Goal: Information Seeking & Learning: Learn about a topic

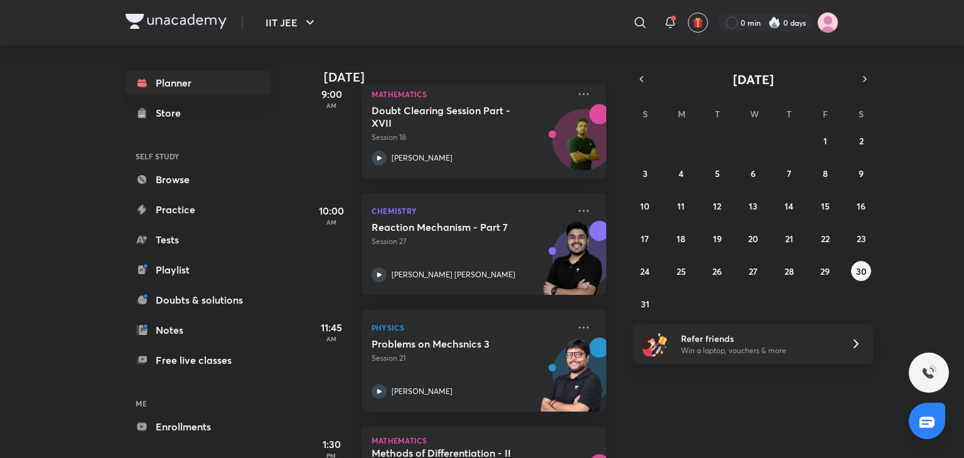
scroll to position [389, 0]
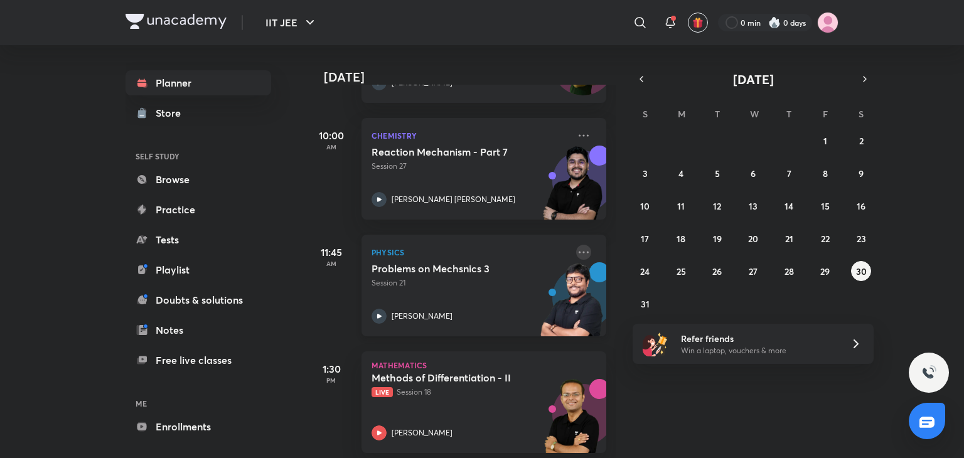
click at [576, 254] on icon at bounding box center [583, 252] width 15 height 15
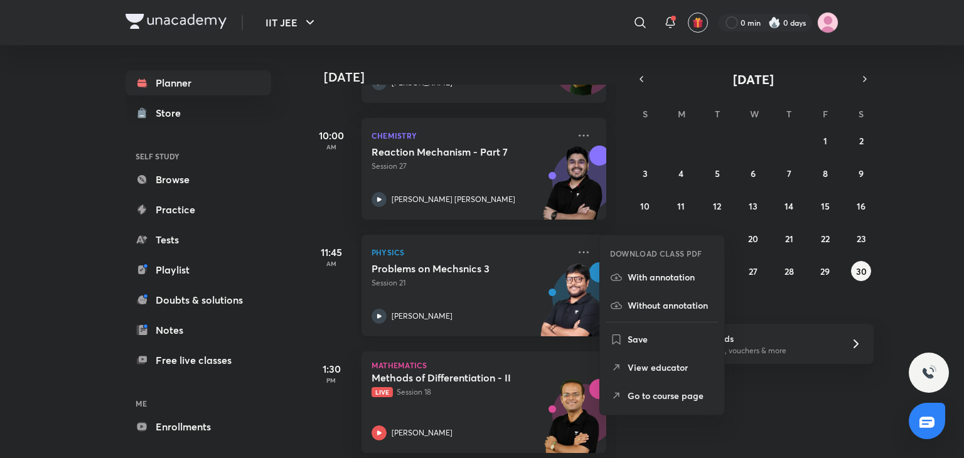
scroll to position [404, 0]
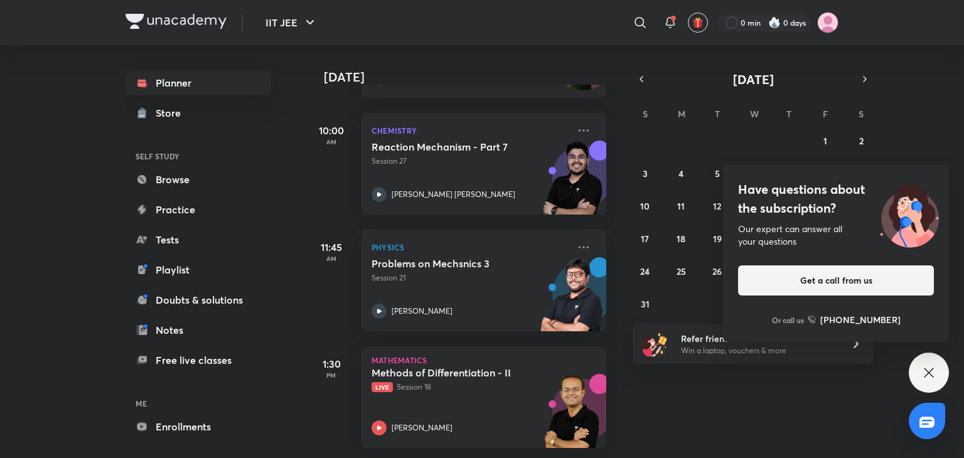
click at [270, 244] on div "Planner Store SELF STUDY Browse Practice Tests Playlist Doubts & solutions Note…" at bounding box center [211, 246] width 171 height 403
click at [939, 377] on div "Have questions about the subscription? Our expert can answer all your questions…" at bounding box center [929, 373] width 40 height 40
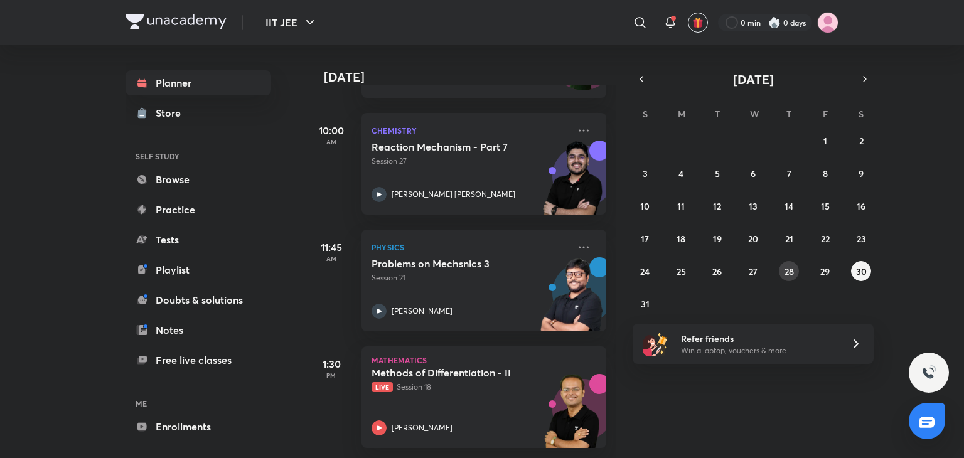
click at [787, 265] on abbr "28" at bounding box center [788, 271] width 9 height 12
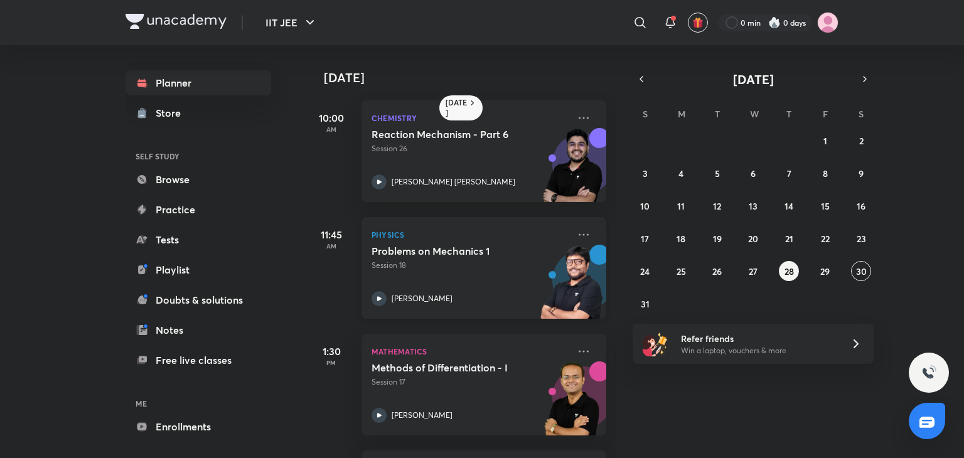
scroll to position [114, 0]
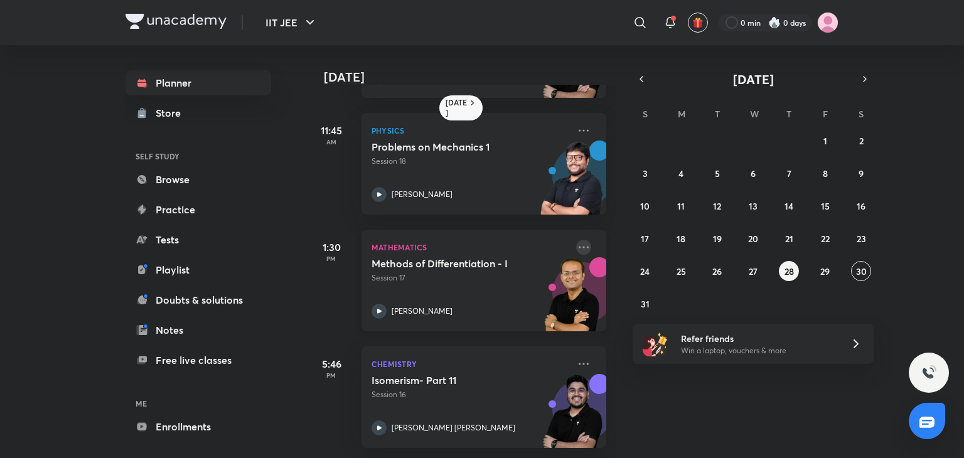
click at [578, 240] on icon at bounding box center [583, 247] width 15 height 15
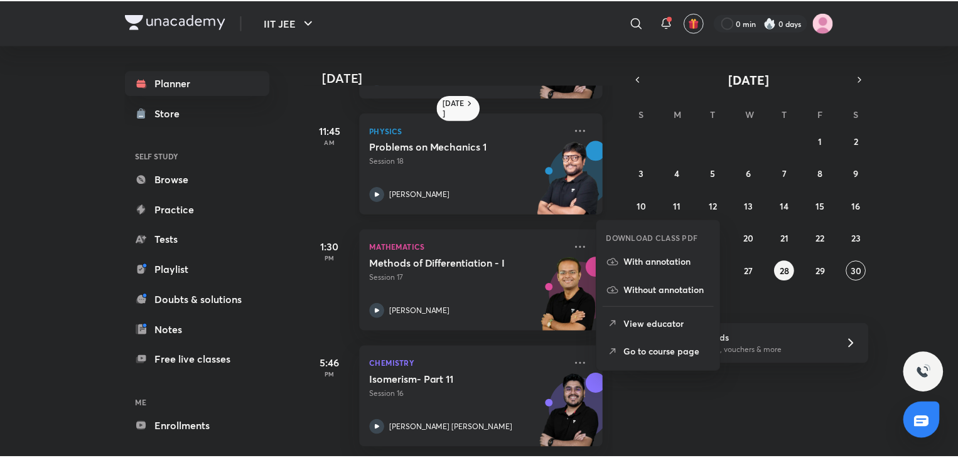
scroll to position [74, 0]
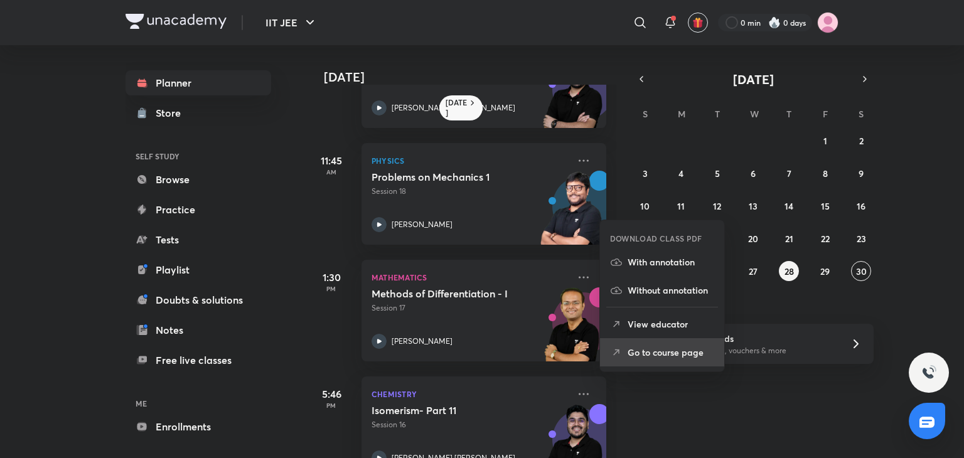
click at [648, 348] on p "Go to course page" at bounding box center [671, 352] width 87 height 13
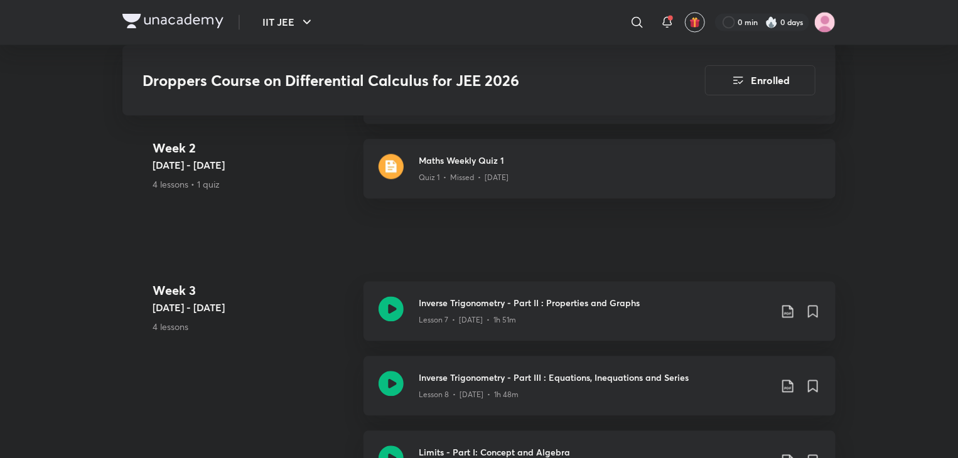
scroll to position [1182, 0]
click at [664, 312] on div "Lesson 7 • [DATE] • 1h 51m" at bounding box center [594, 318] width 351 height 16
click at [788, 312] on icon at bounding box center [787, 311] width 15 height 15
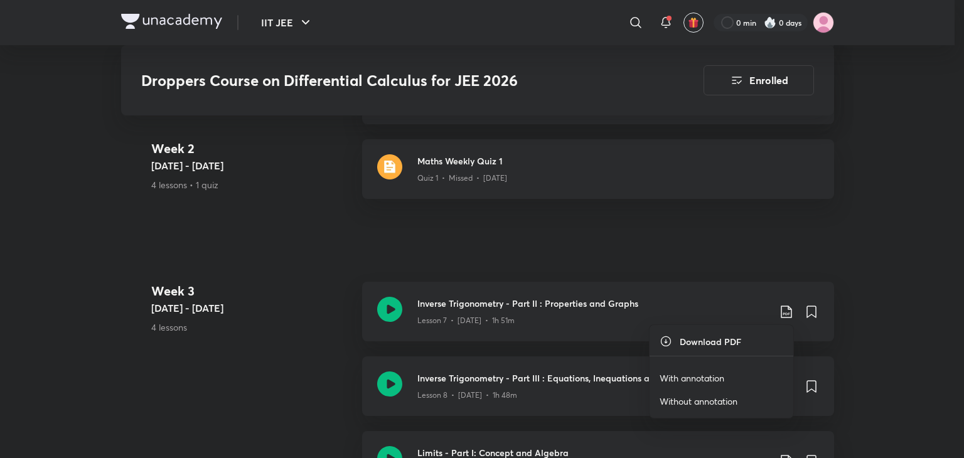
click at [701, 374] on p "With annotation" at bounding box center [692, 378] width 65 height 13
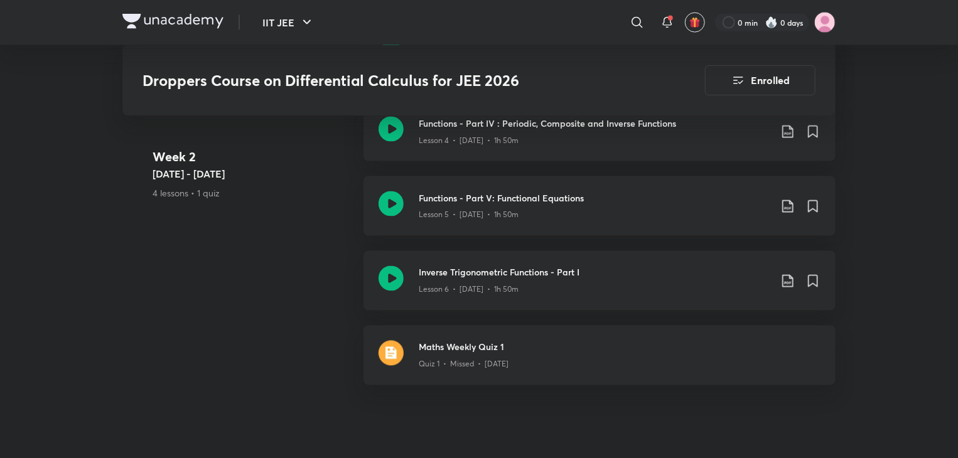
scroll to position [994, 0]
click at [788, 282] on icon at bounding box center [787, 283] width 11 height 13
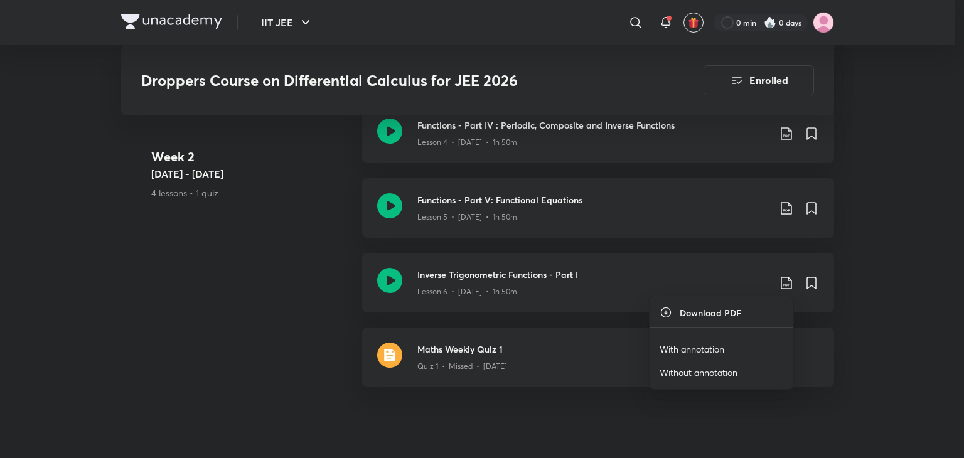
click at [680, 347] on p "With annotation" at bounding box center [692, 349] width 65 height 13
